Goal: Information Seeking & Learning: Check status

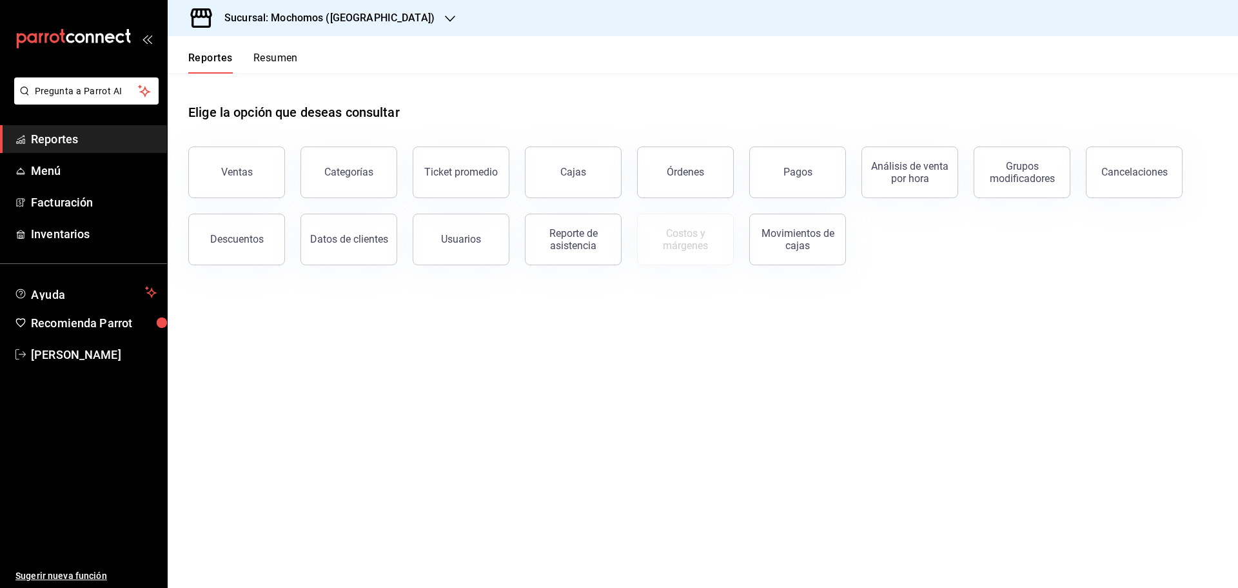
click at [445, 14] on icon "button" at bounding box center [450, 19] width 10 height 10
click at [209, 49] on span "Ryoshi ([GEOGRAPHIC_DATA])" at bounding box center [240, 56] width 124 height 14
click at [454, 175] on div "Ticket promedio" at bounding box center [461, 172] width 74 height 12
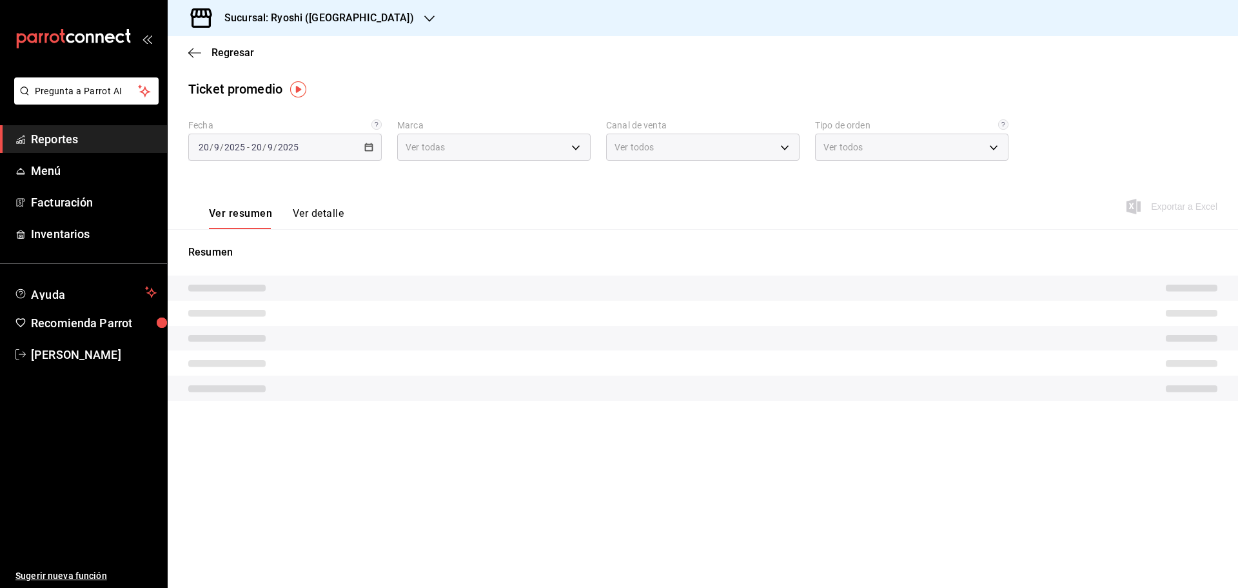
type input "26ca50e5-a845-484f-a54e-8a4432b79f59,e80bf875-3c9c-4ad9-8c6a-14c8262011fc"
type input "PARROT,UBER_EATS,RAPPI,DIDI_FOOD,ONLINE"
type input "8361b891-a2e9-4fcd-a853-f9fc8036f76a,b76ec9ad-9f52-4de9-91c0-fd75567639de,0d81c…"
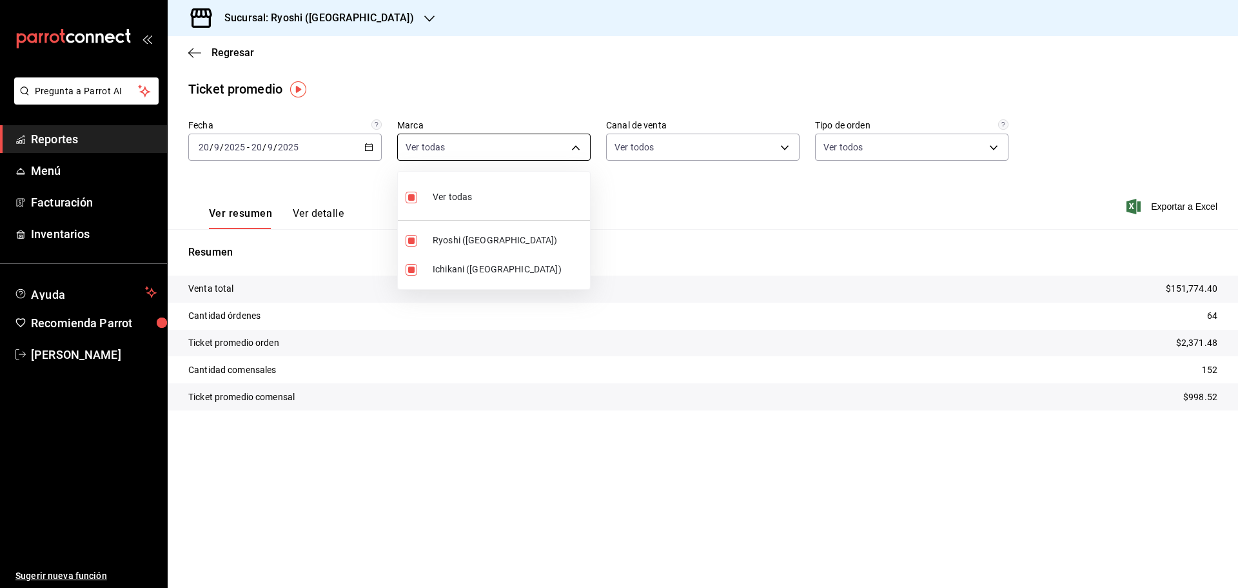
click at [575, 146] on body "Pregunta a Parrot AI Reportes Menú Facturación Inventarios Ayuda Recomienda Par…" at bounding box center [619, 294] width 1238 height 588
click at [414, 193] on input "checkbox" at bounding box center [412, 198] width 12 height 12
checkbox input "false"
click at [411, 266] on input "checkbox" at bounding box center [412, 270] width 12 height 12
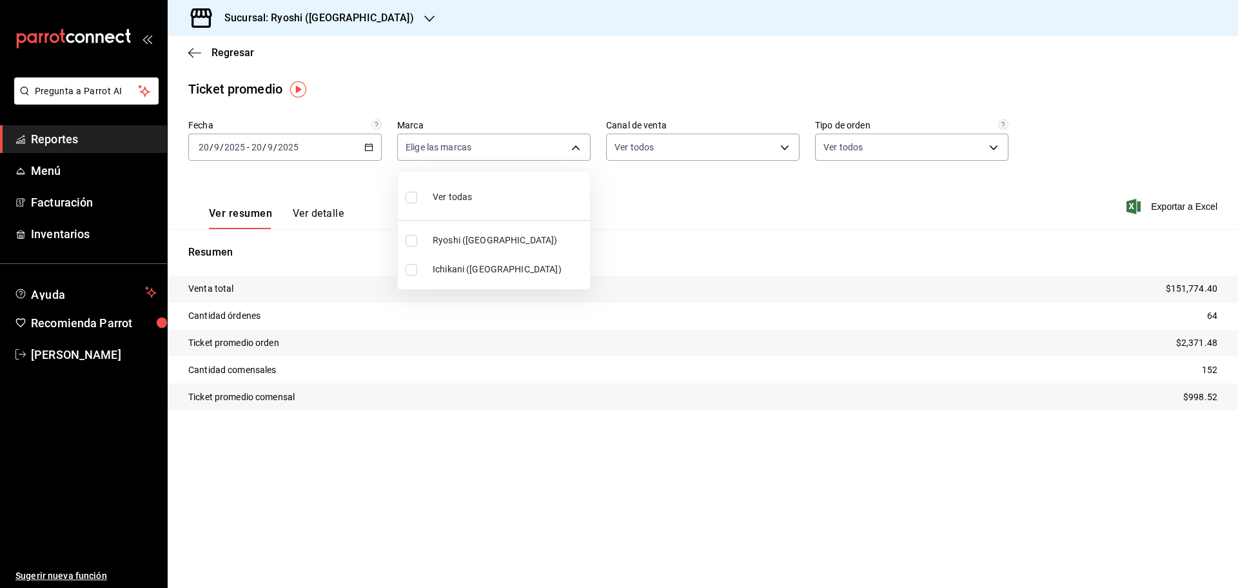
checkbox input "true"
type input "e80bf875-3c9c-4ad9-8c6a-14c8262011fc"
click at [192, 50] on div at bounding box center [619, 294] width 1238 height 588
click at [192, 50] on icon "button" at bounding box center [194, 53] width 13 height 12
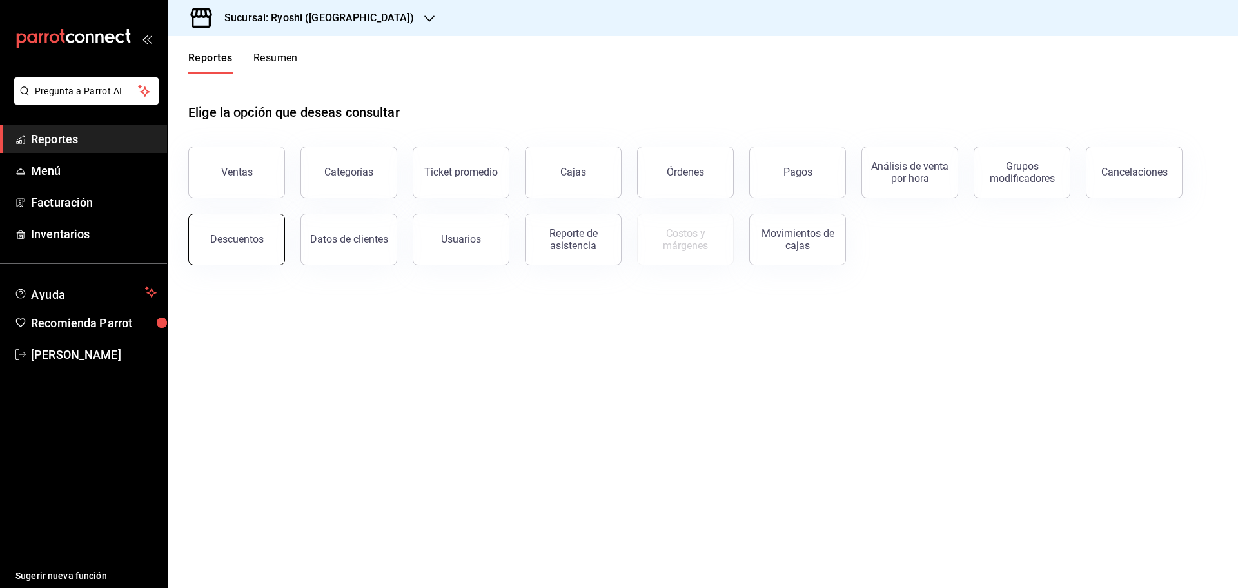
click at [242, 242] on div "Descuentos" at bounding box center [237, 239] width 54 height 12
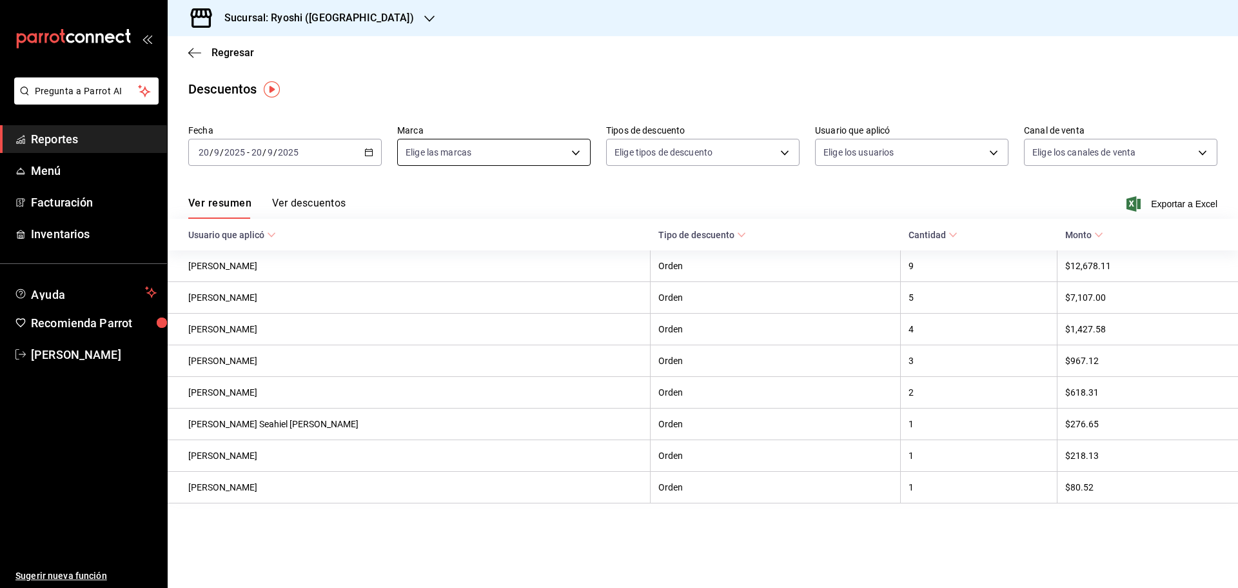
click at [580, 147] on body "Pregunta a Parrot AI Reportes Menú Facturación Inventarios Ayuda Recomienda Par…" at bounding box center [619, 294] width 1238 height 588
click at [411, 273] on input "checkbox" at bounding box center [412, 275] width 12 height 12
checkbox input "true"
type input "e80bf875-3c9c-4ad9-8c6a-14c8262011fc"
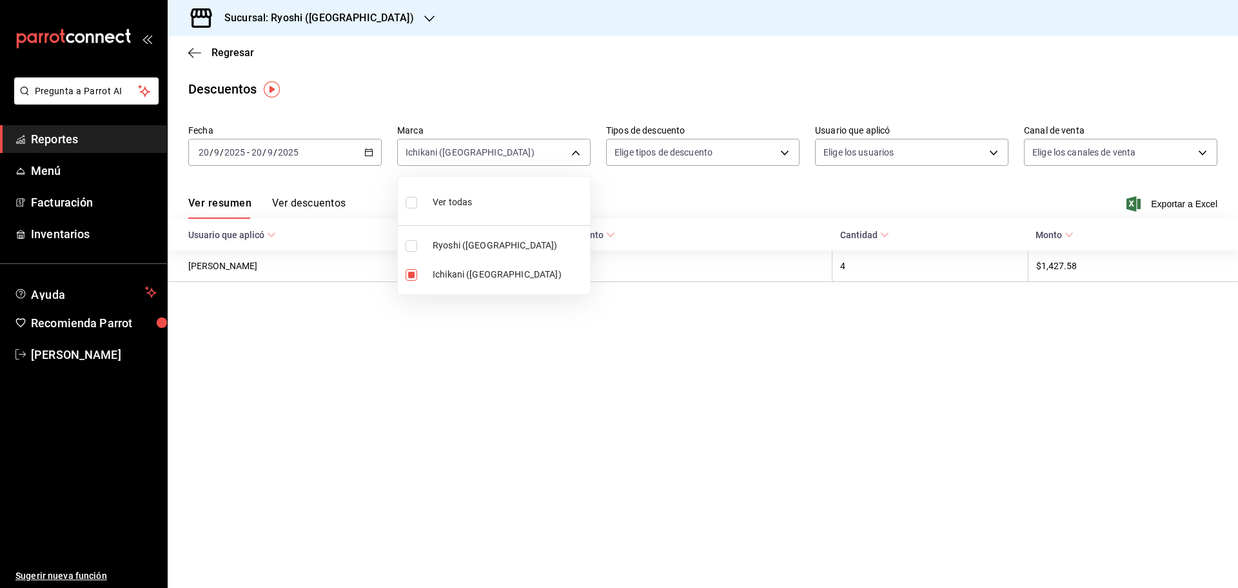
click at [190, 52] on div at bounding box center [619, 294] width 1238 height 588
click at [190, 52] on icon "button" at bounding box center [194, 52] width 13 height 1
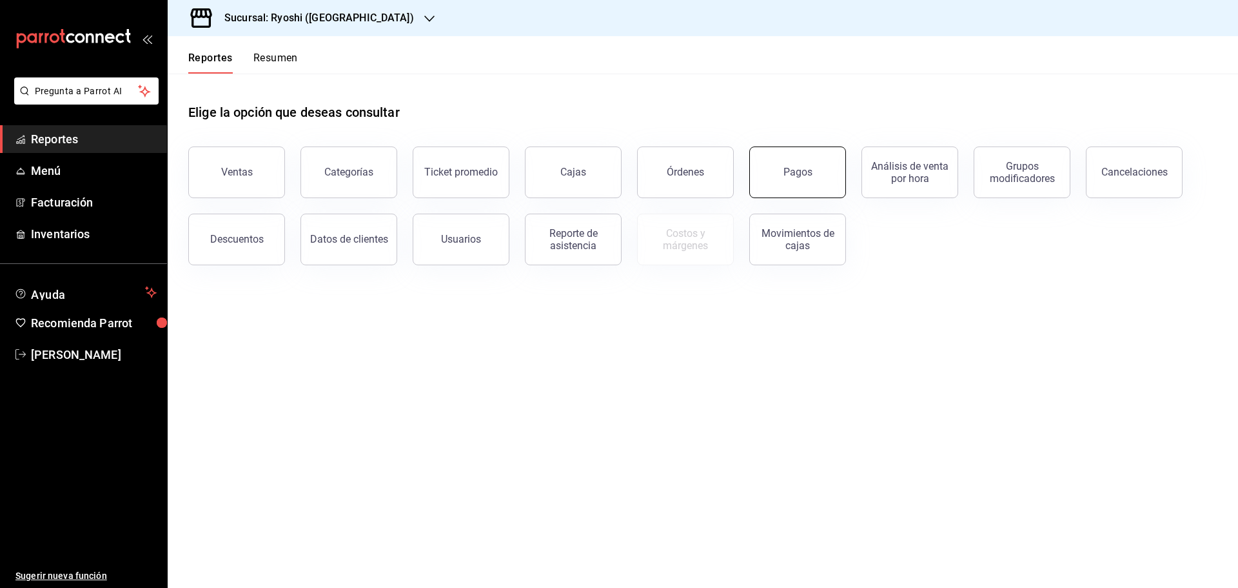
click at [800, 171] on div "Pagos" at bounding box center [798, 172] width 29 height 12
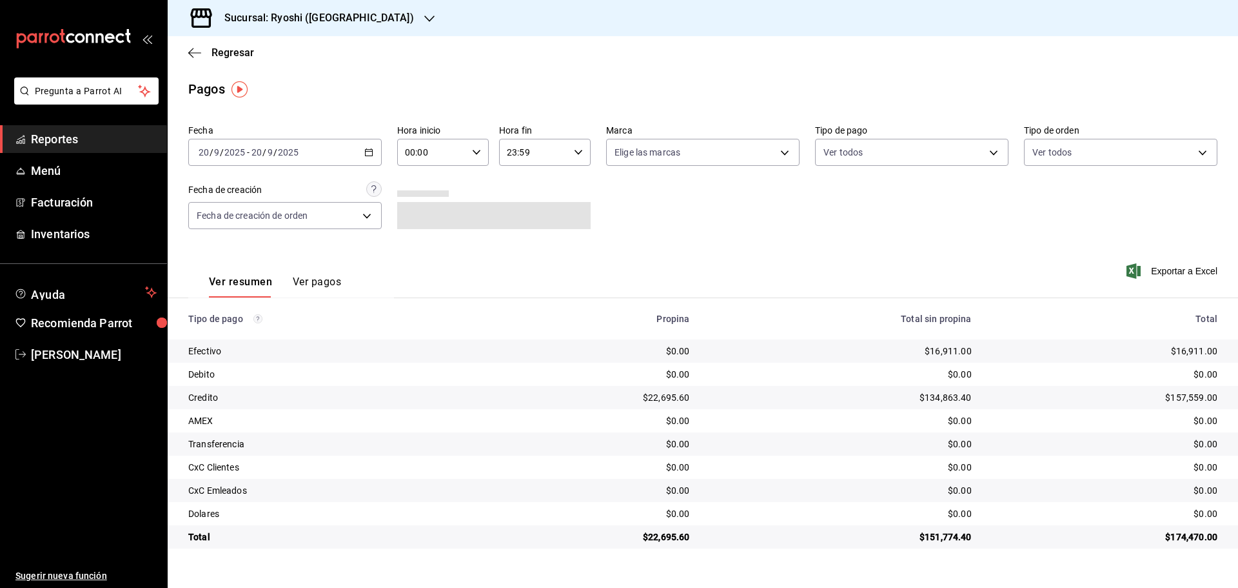
click at [478, 148] on icon "button" at bounding box center [476, 152] width 9 height 9
click at [420, 208] on span "05" at bounding box center [420, 211] width 25 height 10
type input "05:00"
click at [785, 151] on div at bounding box center [619, 294] width 1238 height 588
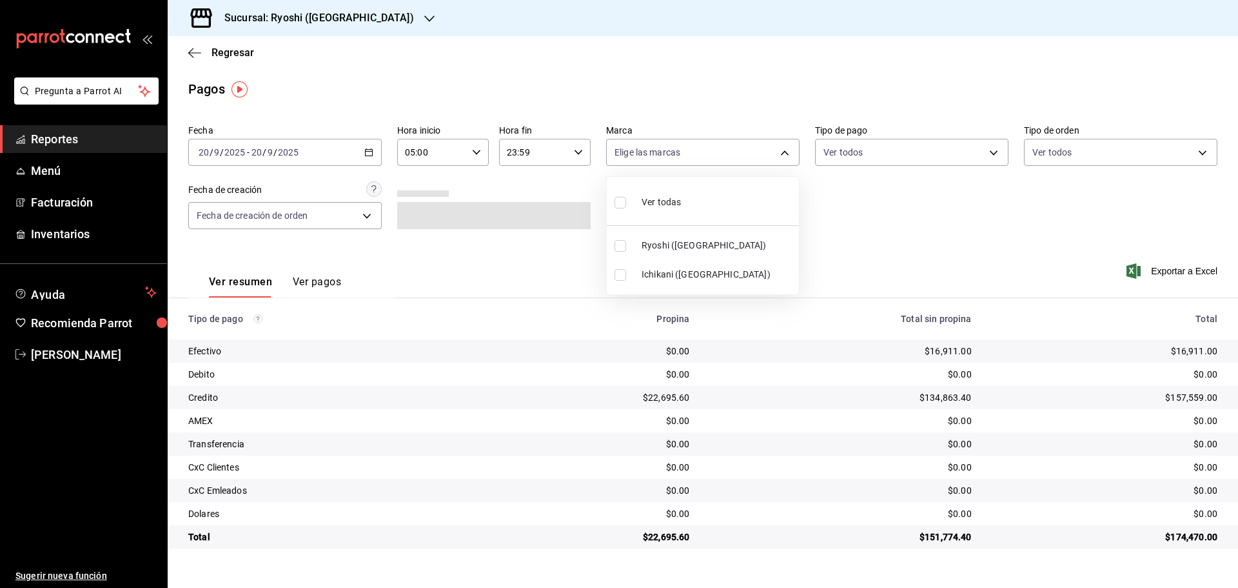
click at [785, 151] on body "Pregunta a Parrot AI Reportes Menú Facturación Inventarios Ayuda Recomienda Par…" at bounding box center [619, 294] width 1238 height 588
click at [619, 272] on input "checkbox" at bounding box center [621, 275] width 12 height 12
checkbox input "true"
type input "e80bf875-3c9c-4ad9-8c6a-14c8262011fc"
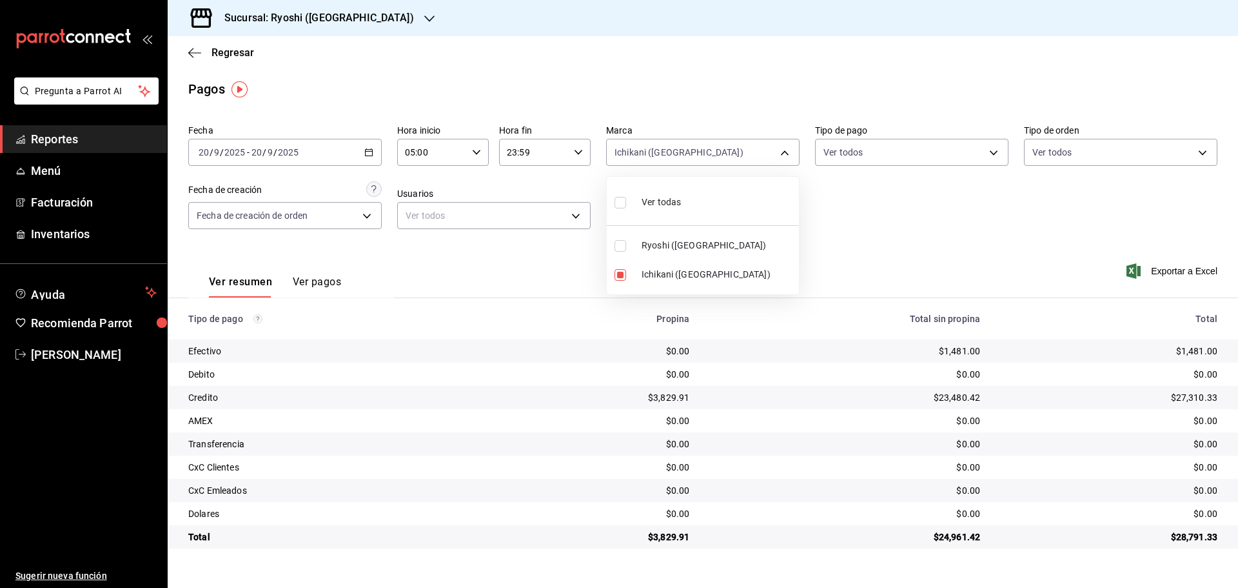
click at [363, 19] on div at bounding box center [619, 294] width 1238 height 588
click at [424, 17] on icon "button" at bounding box center [429, 19] width 10 height 10
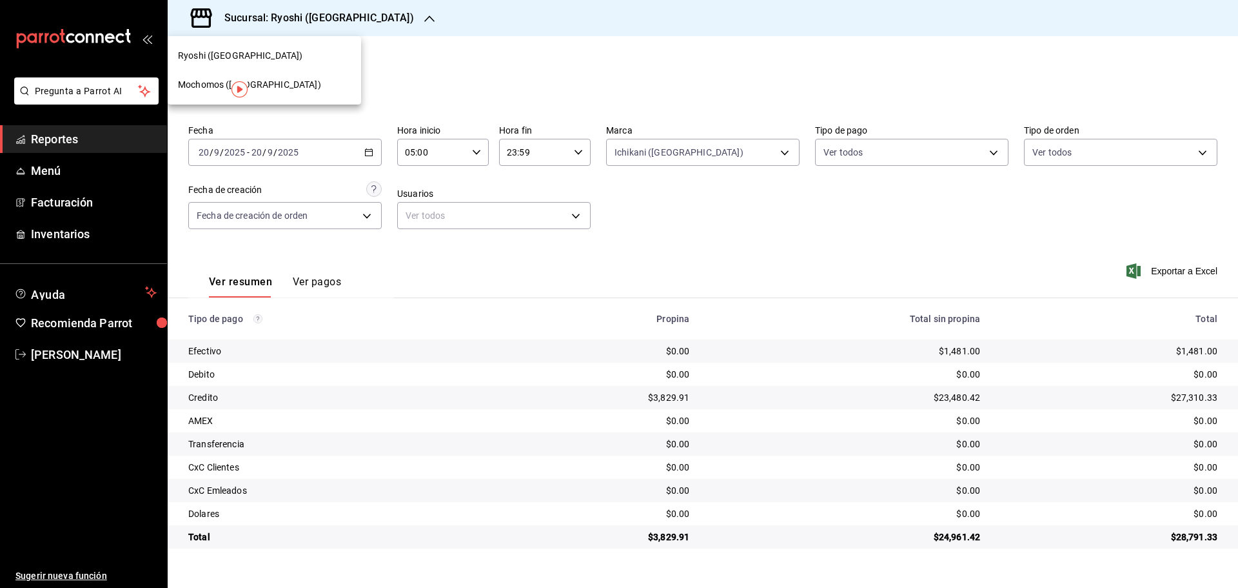
click at [192, 80] on span "Mochomos ([GEOGRAPHIC_DATA])" at bounding box center [249, 85] width 143 height 14
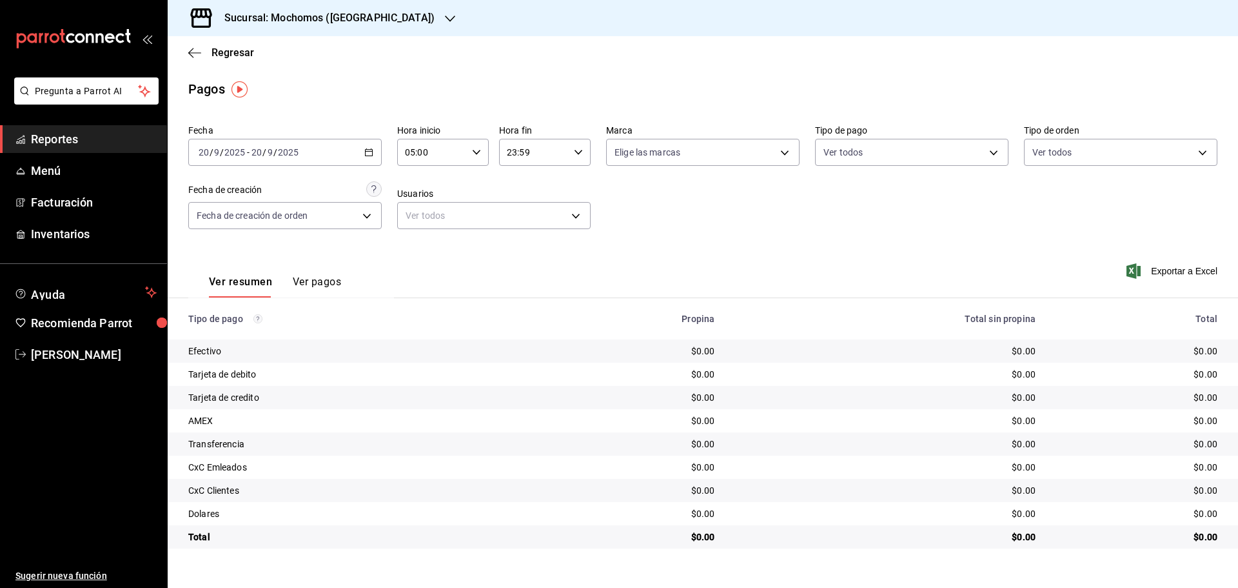
click at [482, 148] on div "05:00 Hora inicio" at bounding box center [443, 152] width 92 height 27
click at [423, 181] on span "05" at bounding box center [420, 185] width 25 height 10
click at [189, 52] on div at bounding box center [619, 294] width 1238 height 588
click at [189, 52] on icon "button" at bounding box center [194, 53] width 13 height 12
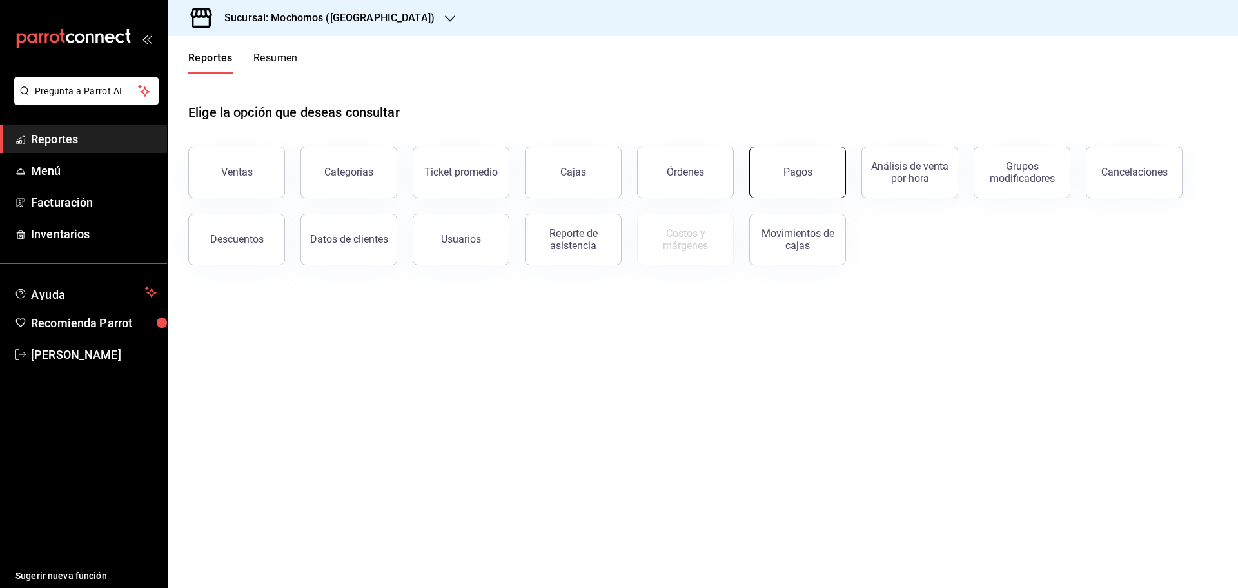
click at [793, 170] on div "Pagos" at bounding box center [798, 172] width 29 height 12
